Goal: Information Seeking & Learning: Learn about a topic

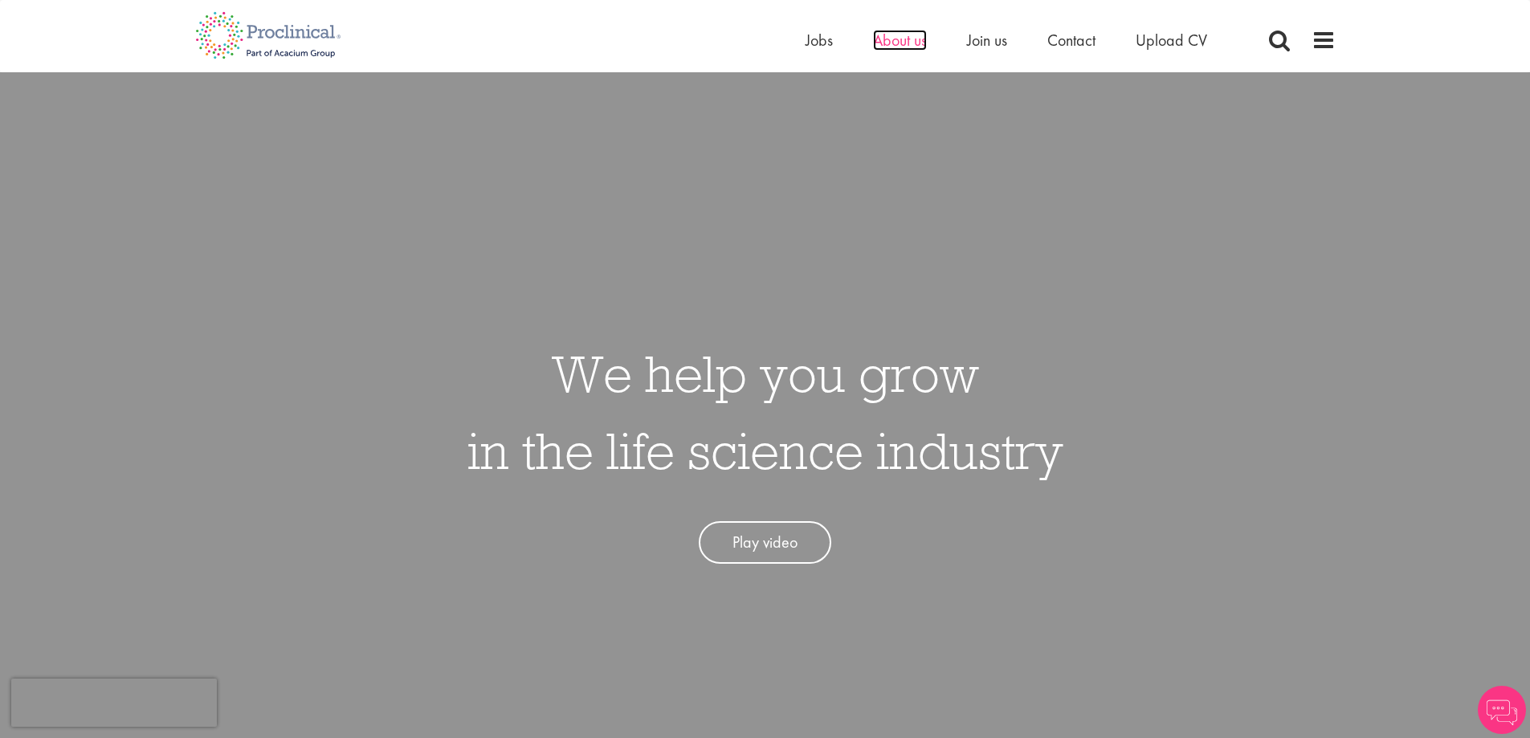
click at [920, 33] on span "About us" at bounding box center [900, 40] width 54 height 21
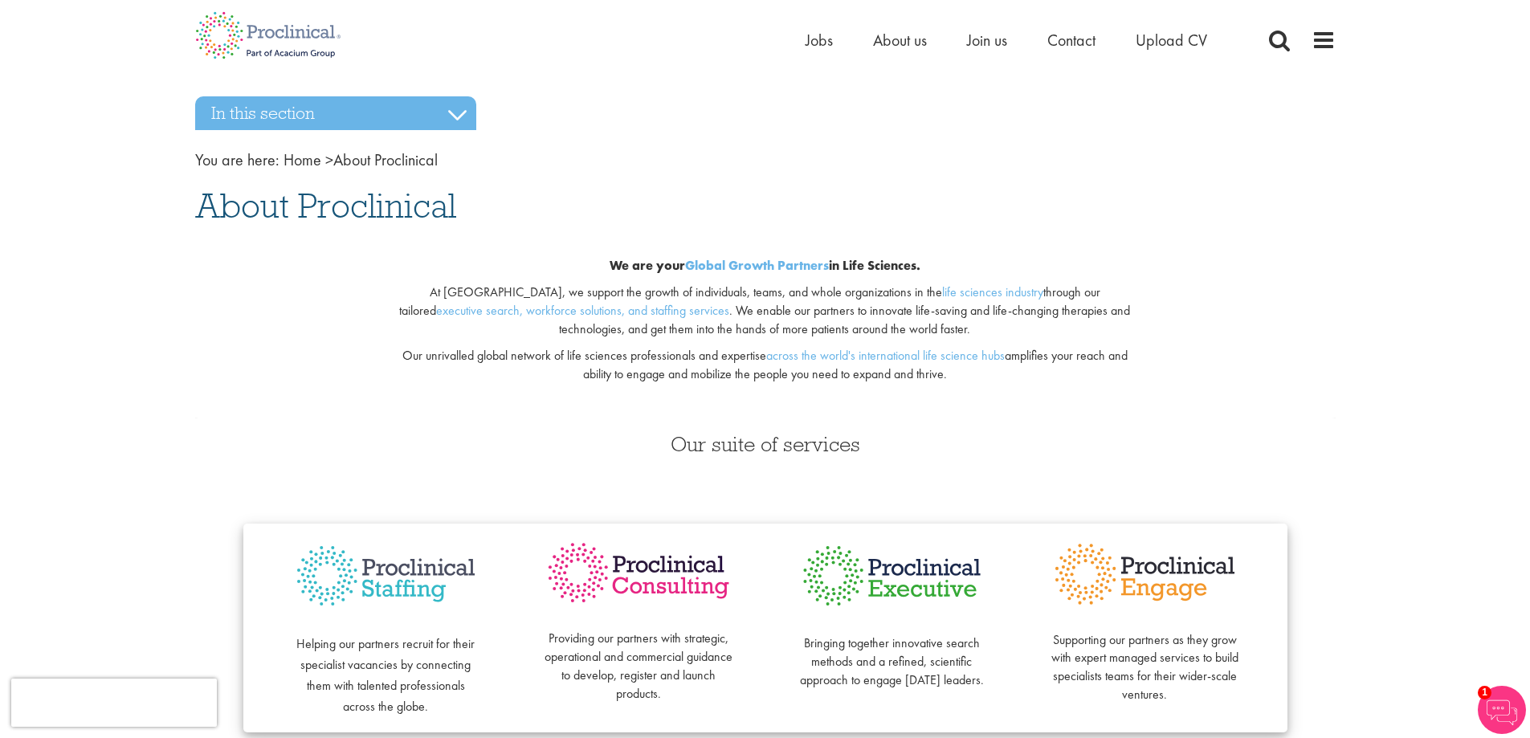
drag, startPoint x: 1145, startPoint y: 2, endPoint x: 1156, endPoint y: 238, distance: 235.5
click at [1156, 238] on div "We are your Global Growth Partners in Life Sciences. At Proclinical, we support…" at bounding box center [765, 324] width 1164 height 187
drag, startPoint x: 952, startPoint y: 374, endPoint x: 418, endPoint y: 267, distance: 544.6
click at [417, 269] on div "We are your Global Growth Partners in Life Sciences. At Proclinical, we support…" at bounding box center [765, 324] width 777 height 187
click at [652, 197] on h1 "About Proclinical" at bounding box center [765, 205] width 1140 height 35
